Goal: Task Accomplishment & Management: Manage account settings

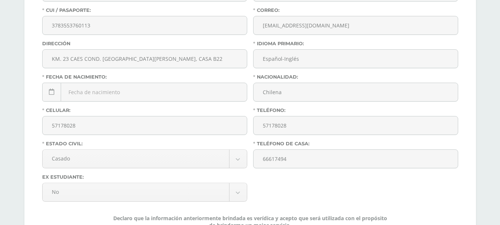
scroll to position [188, 0]
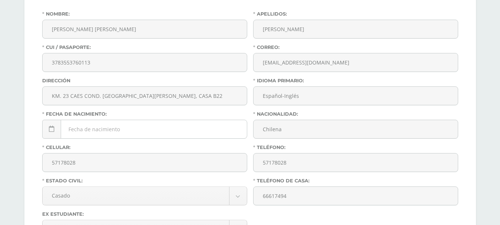
click at [109, 129] on div "October, 2025 Mo Tu We Th Fr Sa Su 29 30 1 2 3 4 5 6 7 8 9 10 11 12 13 14 15 16…" at bounding box center [144, 132] width 205 height 25
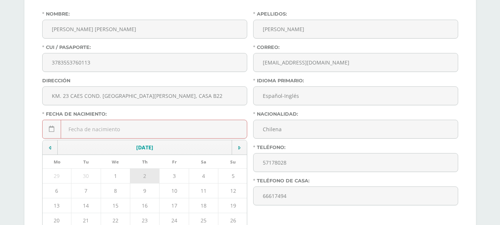
click at [145, 174] on td "2" at bounding box center [144, 175] width 29 height 15
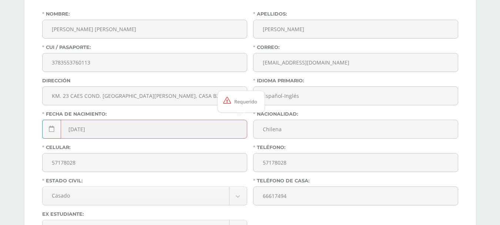
click at [111, 129] on input "2025-10-02" at bounding box center [145, 129] width 204 height 18
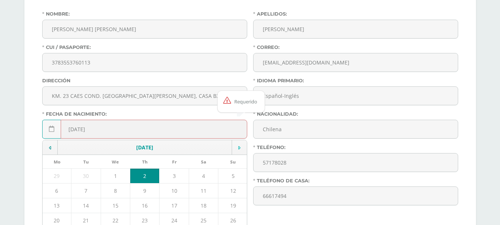
click at [239, 148] on icon at bounding box center [239, 147] width 2 height 5
click at [48, 147] on td at bounding box center [50, 147] width 15 height 15
click at [88, 173] on td "2" at bounding box center [85, 175] width 29 height 15
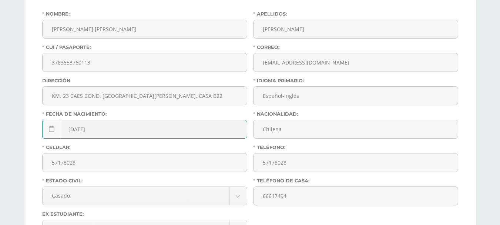
drag, startPoint x: 79, startPoint y: 130, endPoint x: 61, endPoint y: 129, distance: 17.8
click at [60, 127] on div "2025-12-02" at bounding box center [144, 129] width 205 height 19
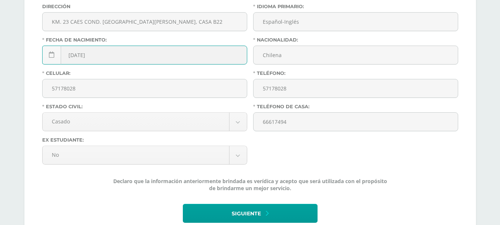
scroll to position [299, 0]
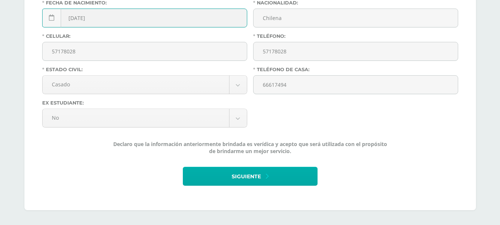
type input "1976-12-02"
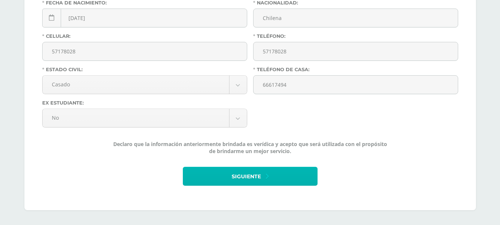
click at [251, 177] on span "Siguiente" at bounding box center [246, 176] width 29 height 18
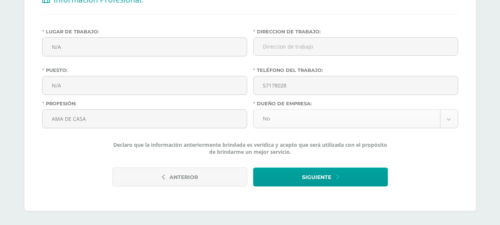
scroll to position [171, 0]
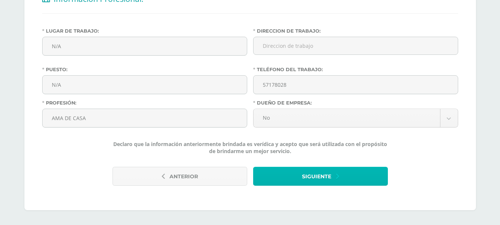
click at [303, 174] on span "Siguiente" at bounding box center [316, 176] width 29 height 18
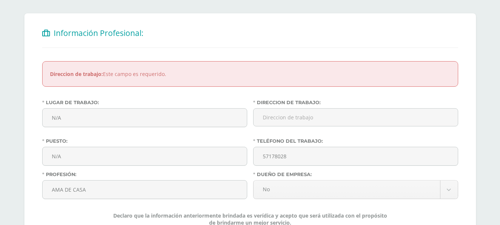
scroll to position [148, 0]
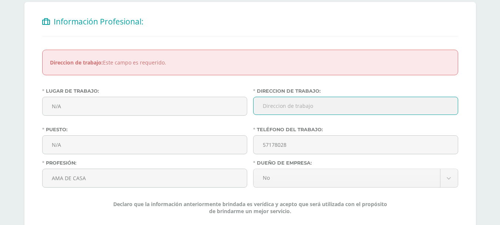
click at [289, 107] on input "Direccion de trabajo:" at bounding box center [355, 106] width 205 height 18
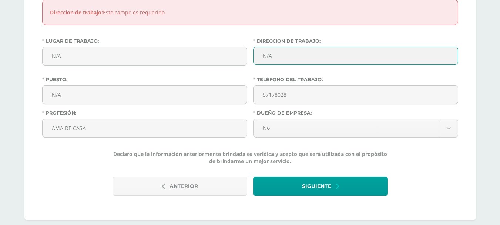
scroll to position [208, 0]
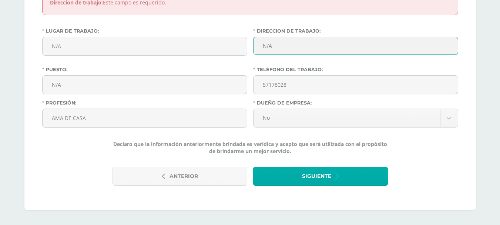
type input "N/A"
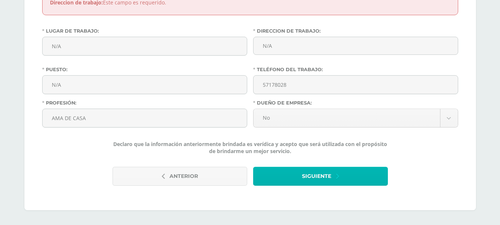
click at [319, 183] on span "Siguiente" at bounding box center [316, 176] width 29 height 18
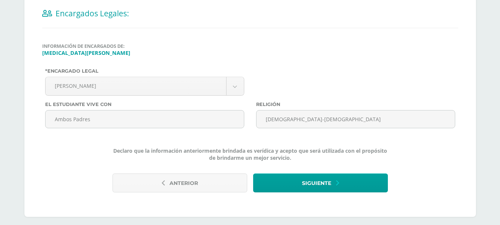
scroll to position [163, 0]
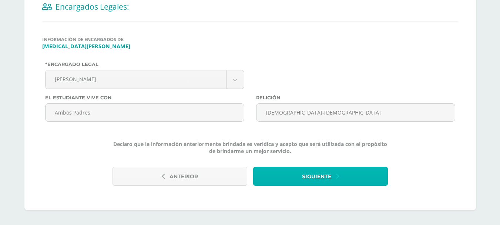
click at [321, 178] on span "Siguiente" at bounding box center [316, 176] width 29 height 18
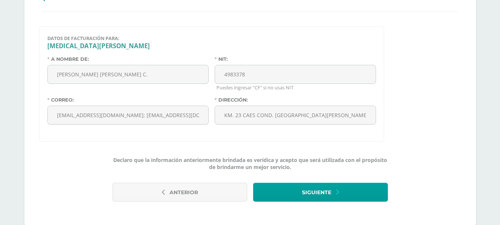
scroll to position [188, 0]
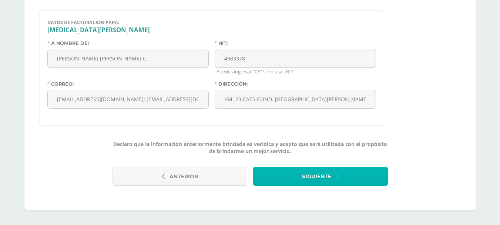
click at [331, 177] on button "Siguiente" at bounding box center [320, 176] width 135 height 19
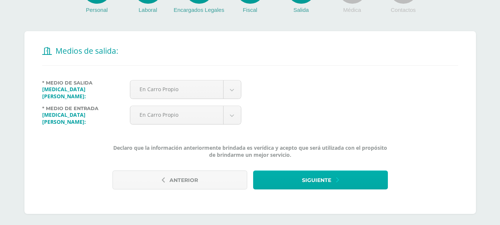
scroll to position [121, 0]
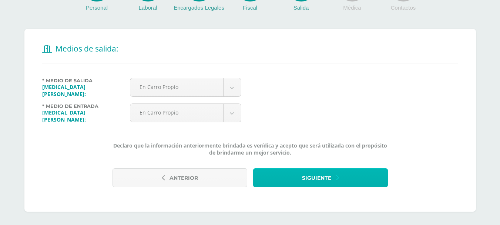
click at [329, 177] on span "Siguiente" at bounding box center [316, 178] width 29 height 18
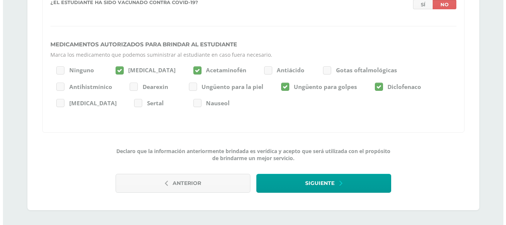
scroll to position [950, 0]
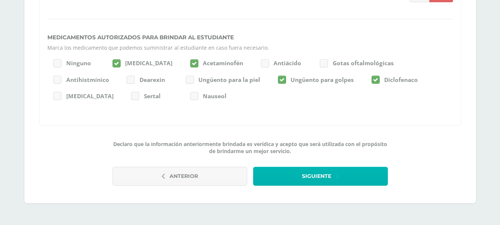
click at [355, 175] on button "Siguiente" at bounding box center [320, 176] width 135 height 19
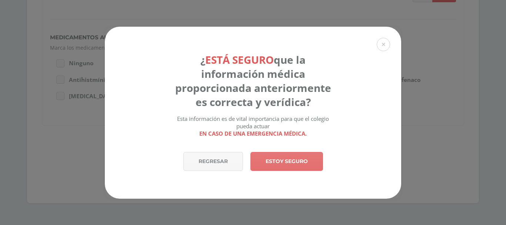
click at [289, 166] on link "Estoy seguro" at bounding box center [286, 161] width 73 height 19
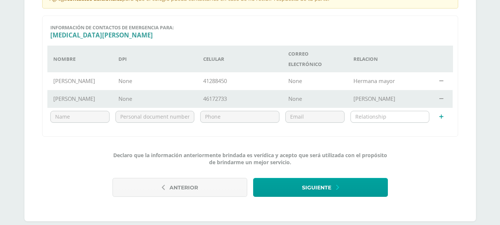
scroll to position [221, 0]
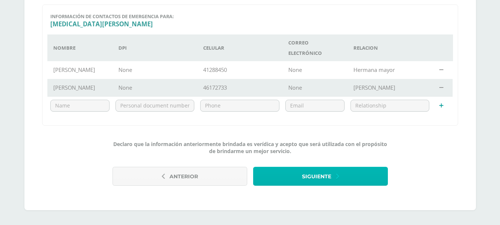
click at [312, 180] on span "Siguiente" at bounding box center [316, 176] width 29 height 18
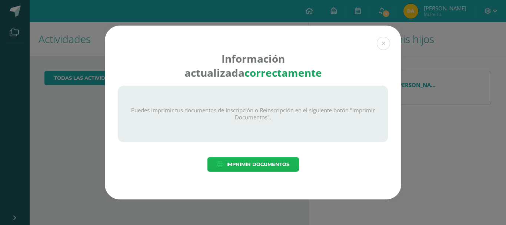
click at [266, 166] on span "Imprimir Documentos" at bounding box center [257, 164] width 63 height 14
click at [384, 43] on button at bounding box center [382, 43] width 13 height 13
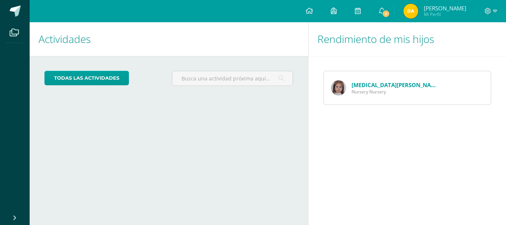
click at [371, 87] on link "[MEDICAL_DATA][PERSON_NAME]" at bounding box center [395, 84] width 89 height 7
click at [372, 87] on link "[MEDICAL_DATA][PERSON_NAME]" at bounding box center [395, 84] width 89 height 7
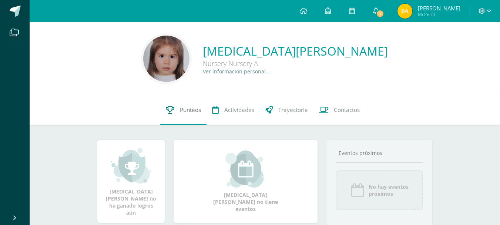
click at [194, 111] on span "Punteos" at bounding box center [190, 110] width 21 height 8
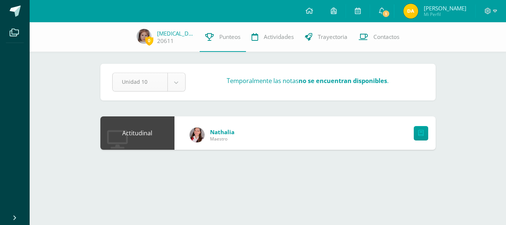
click at [174, 85] on body "Archivos Cerrar panel Configuración Cerrar sesión DANIELA ALEJANDRA Mi Perfil 1…" at bounding box center [253, 82] width 506 height 164
click at [423, 133] on icon at bounding box center [421, 133] width 6 height 6
click at [178, 80] on body "Archivos Cerrar panel Configuración Cerrar sesión DANIELA ALEJANDRA Mi Perfil 1…" at bounding box center [253, 82] width 506 height 164
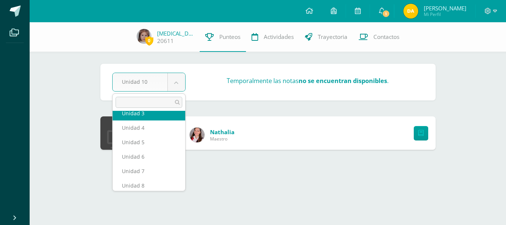
scroll to position [70, 0]
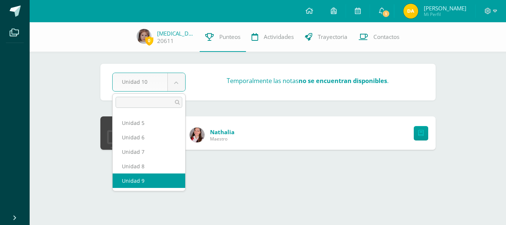
select select "Unidad 9"
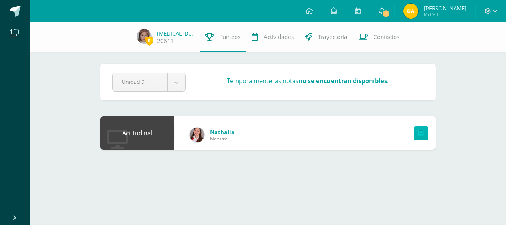
click at [420, 135] on icon at bounding box center [421, 133] width 6 height 6
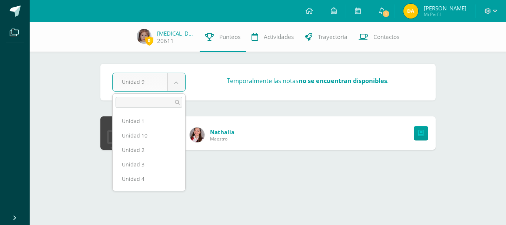
click at [177, 84] on body "Archivos Cerrar panel Configuración Cerrar sesión DANIELA ALEJANDRA Mi Perfil 1…" at bounding box center [253, 82] width 506 height 164
select select "Unidad 1"
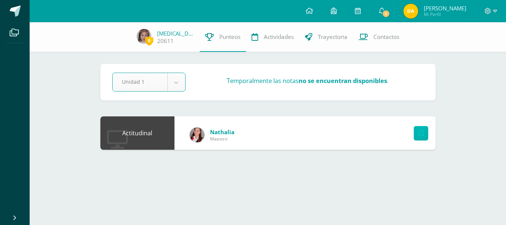
click at [421, 134] on icon at bounding box center [421, 133] width 6 height 6
click at [274, 43] on link "Actividades" at bounding box center [272, 37] width 53 height 30
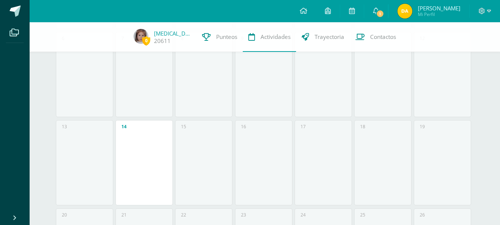
scroll to position [333, 0]
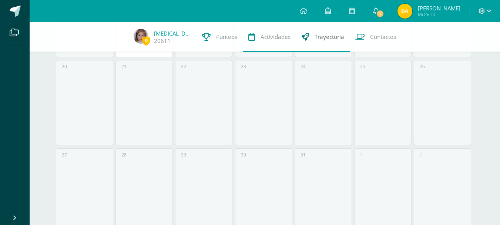
click at [323, 35] on span "Trayectoria" at bounding box center [330, 37] width 30 height 8
